Goal: Task Accomplishment & Management: Complete application form

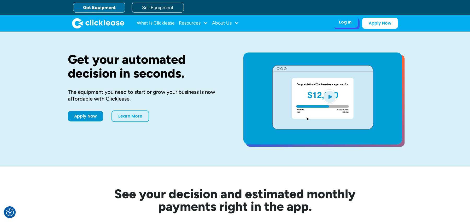
click at [351, 23] on div "Log In" at bounding box center [345, 22] width 13 height 5
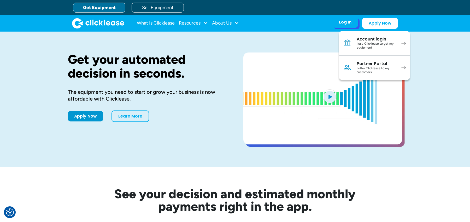
click at [373, 42] on div "I use Clicklease to get my equipment" at bounding box center [376, 46] width 39 height 8
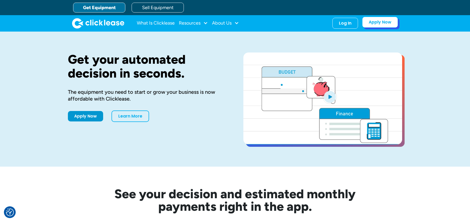
click at [389, 22] on link "Apply Now" at bounding box center [380, 22] width 36 height 11
